Goal: Transaction & Acquisition: Purchase product/service

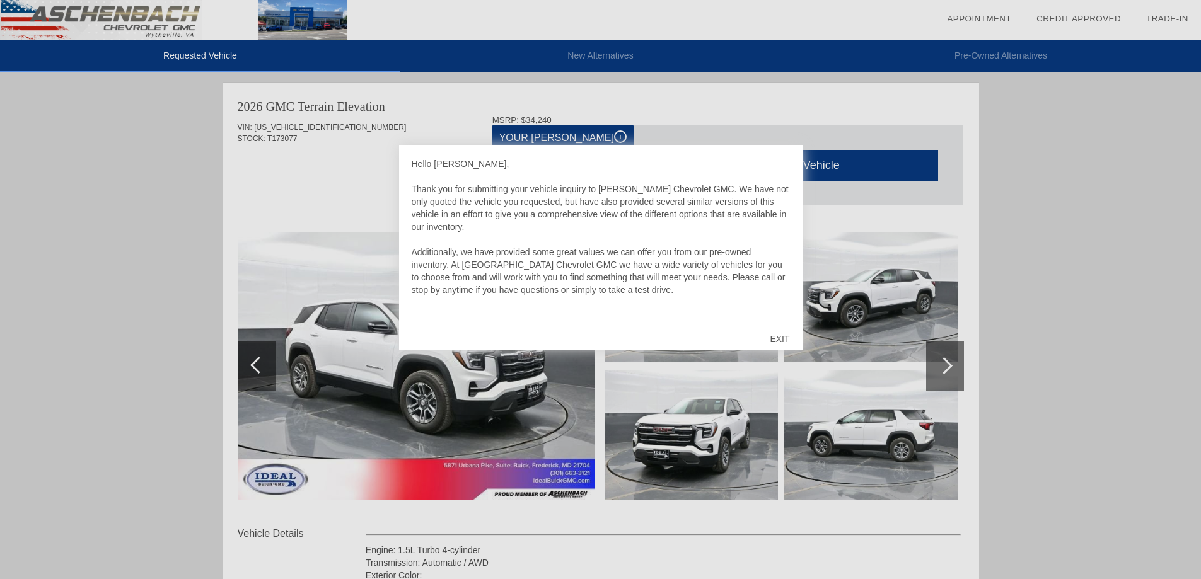
click at [779, 337] on div "EXIT" at bounding box center [779, 339] width 45 height 38
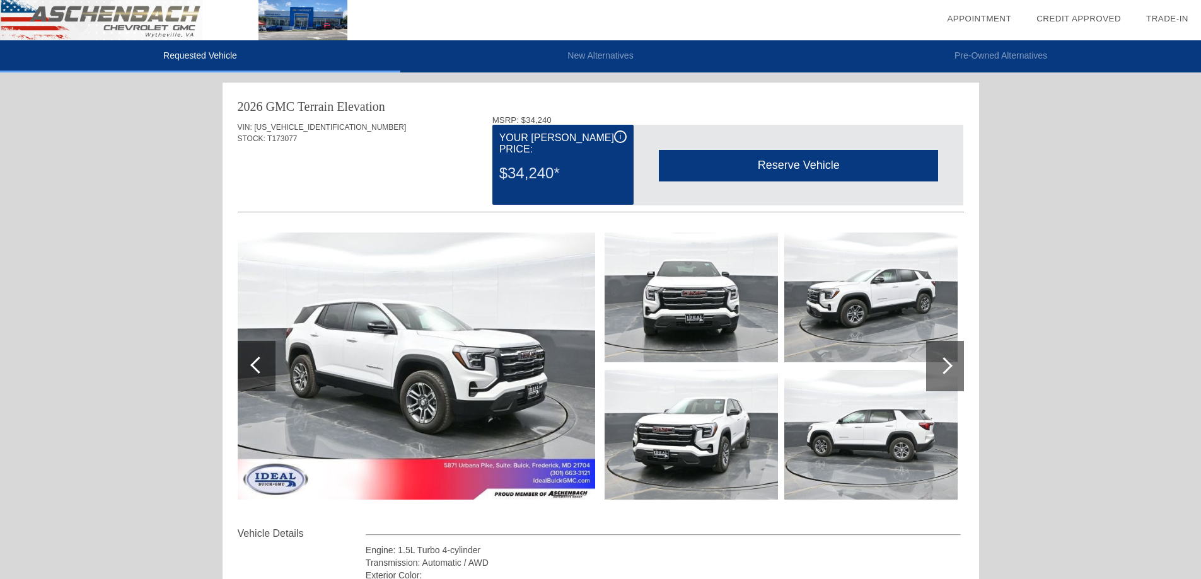
click at [1163, 15] on link "Trade-In" at bounding box center [1167, 18] width 42 height 9
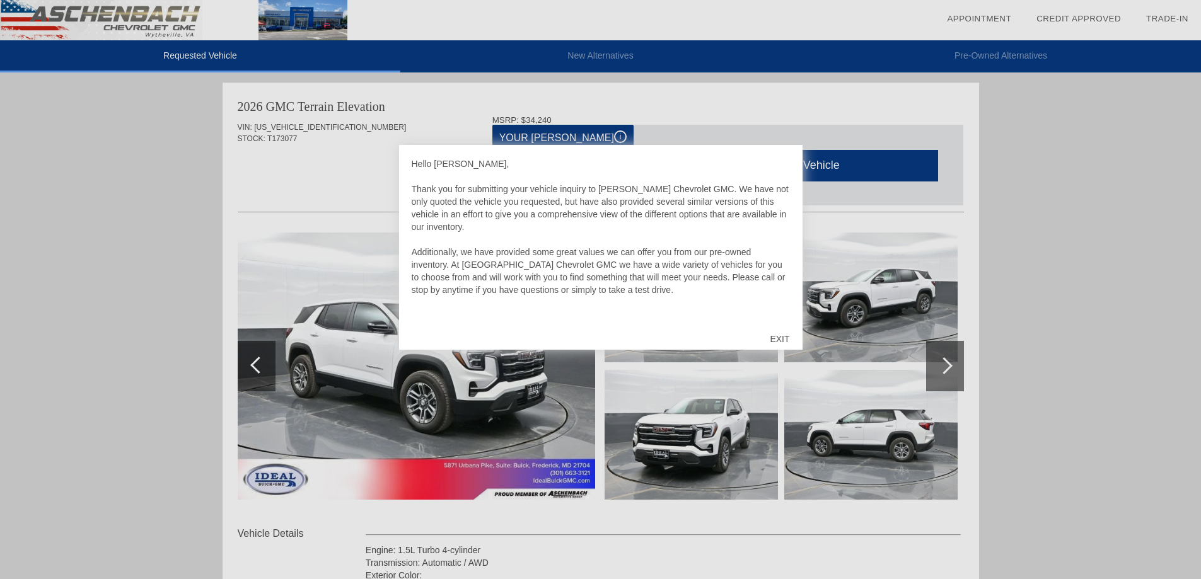
click at [773, 337] on div "EXIT" at bounding box center [779, 339] width 45 height 38
